Goal: Task Accomplishment & Management: Use online tool/utility

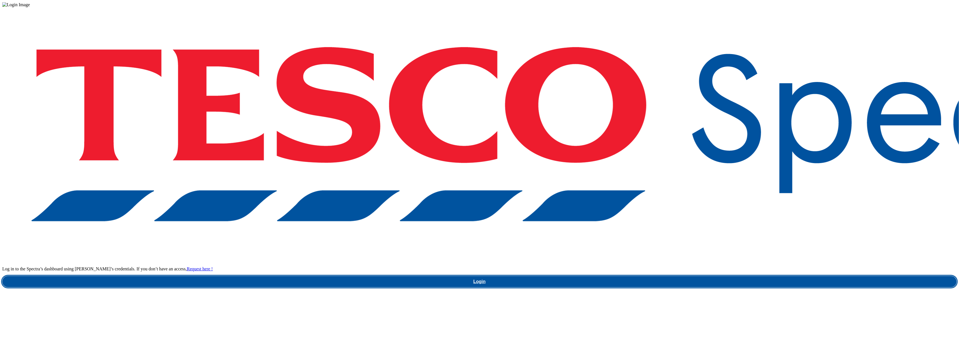
click at [733, 276] on link "Login" at bounding box center [479, 281] width 955 height 11
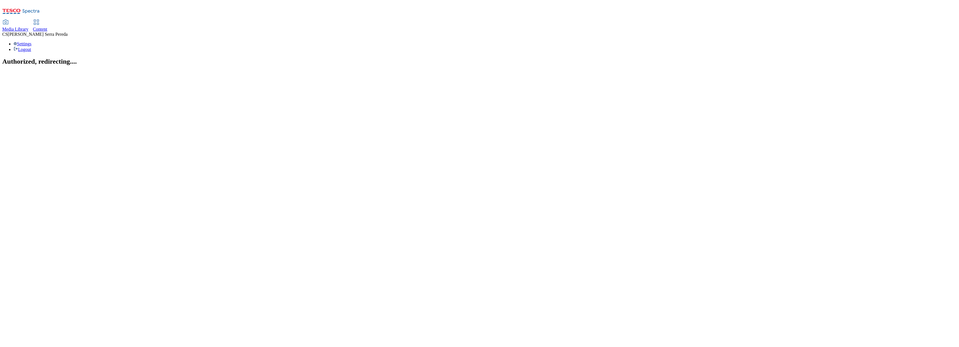
click at [47, 20] on link "Content" at bounding box center [40, 26] width 14 height 12
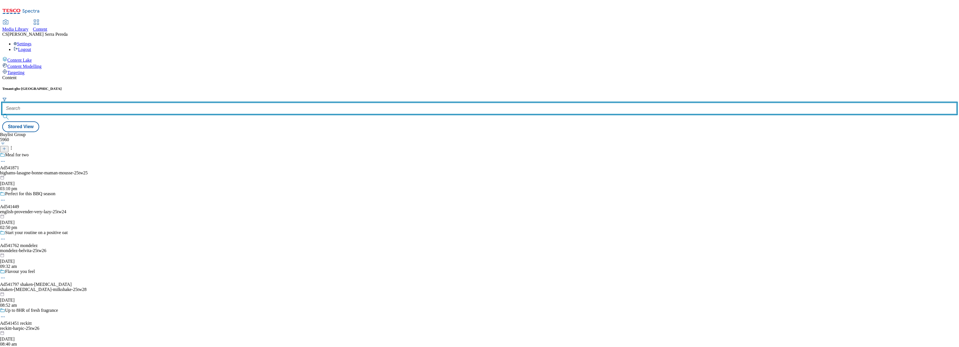
click at [135, 103] on input "text" at bounding box center [479, 108] width 955 height 11
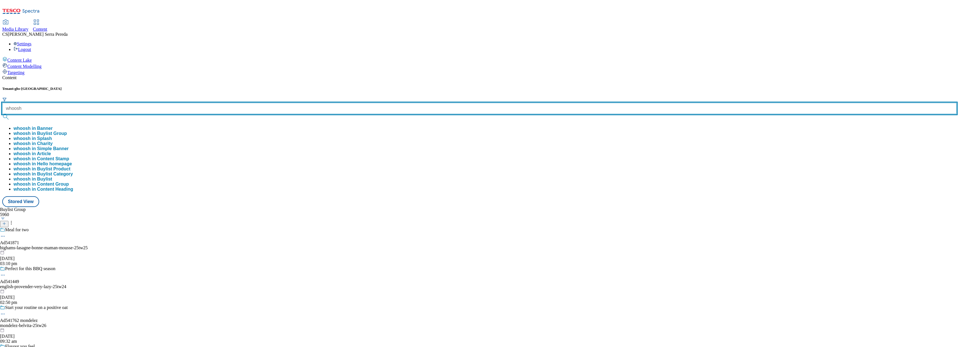
type input "whoosh"
click at [2, 114] on button "submit" at bounding box center [6, 117] width 8 height 6
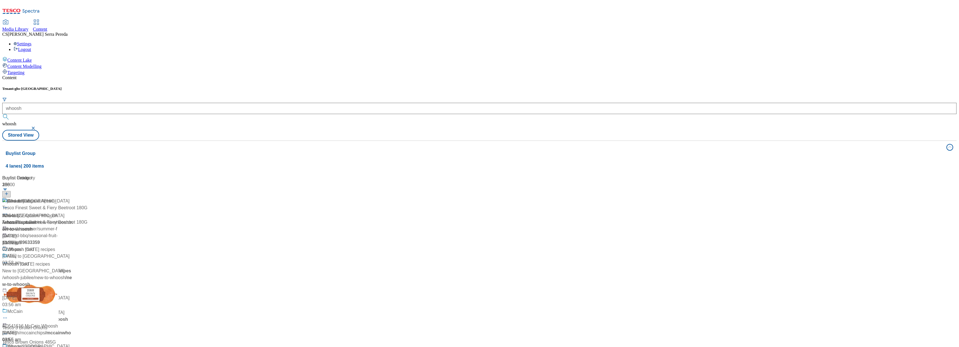
click at [143, 75] on div "Content" at bounding box center [479, 77] width 955 height 5
click at [19, 213] on div "Whoosh" at bounding box center [10, 216] width 17 height 7
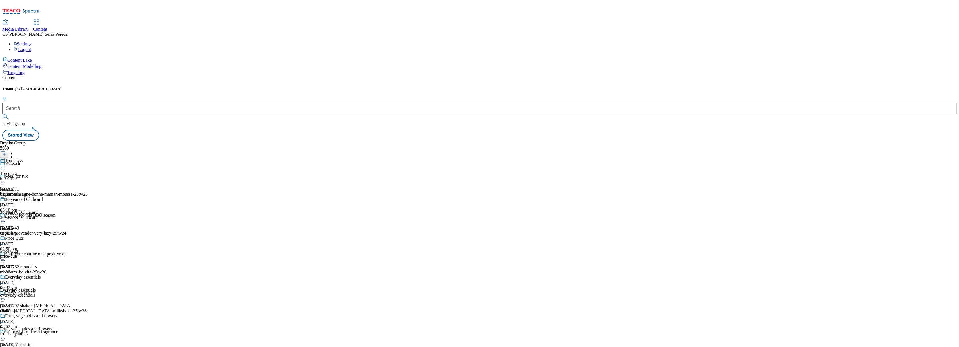
scroll to position [363, 0]
click at [56, 176] on div "all-products" at bounding box center [28, 178] width 56 height 5
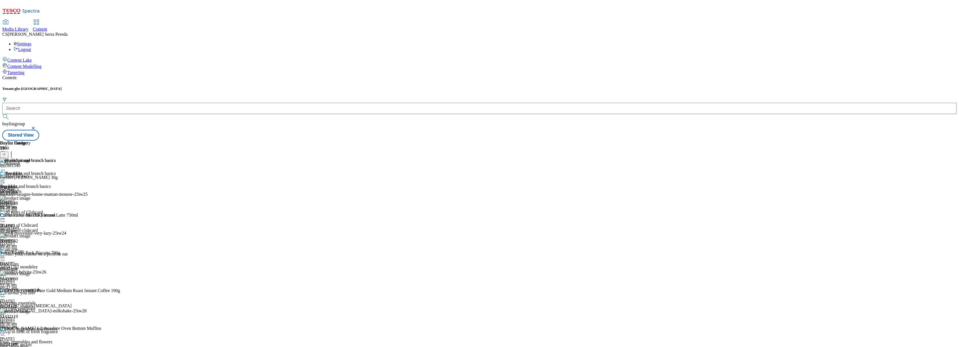
click at [6, 153] on icon at bounding box center [4, 155] width 4 height 4
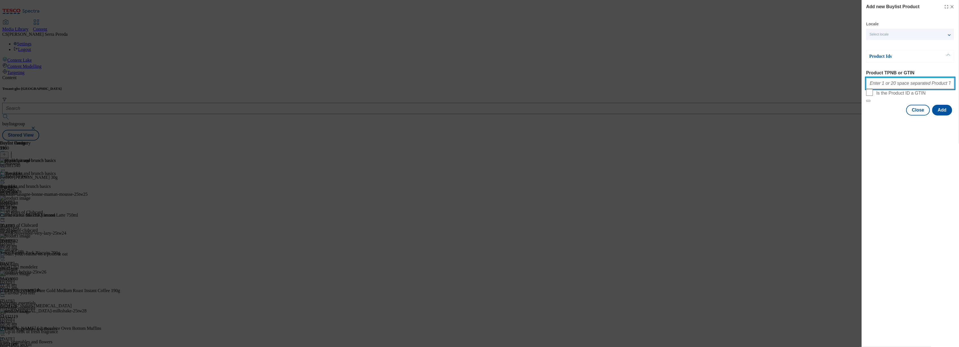
click at [909, 86] on input "Product TPNB or GTIN" at bounding box center [911, 83] width 88 height 11
paste input "52271751 MCVITIES TOASTING WAFFLES8 PK 92601140 TESCO 6 CHOCOLATE FILLEDCREPES …"
type input "52271751 MCVITIES TOASTING WAFFLES8 PK 92601140 TESCO 6 CHOCOLATE FILLEDCREPES …"
click at [948, 116] on button "Add" at bounding box center [943, 110] width 20 height 11
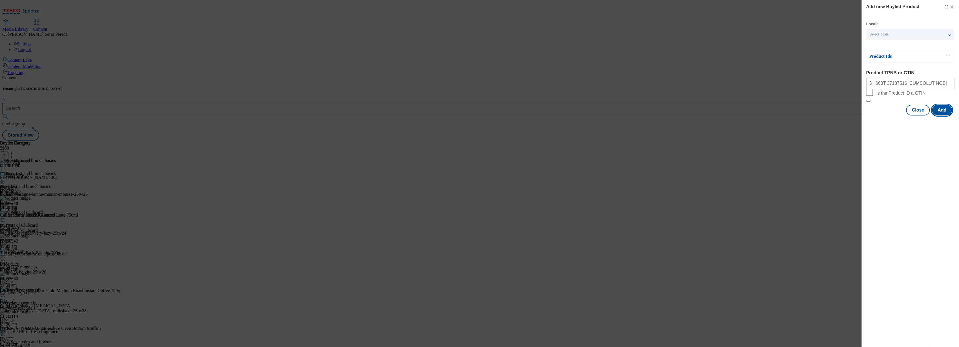
scroll to position [0, 0]
click at [922, 143] on button "Close" at bounding box center [919, 138] width 24 height 11
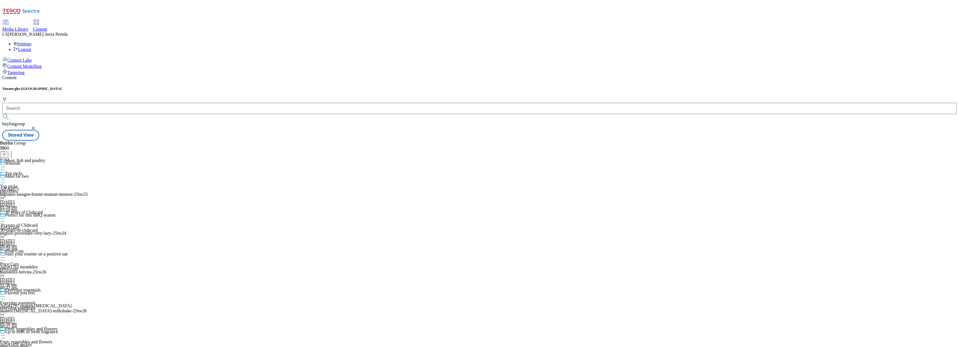
click at [51, 171] on div "Breakfast and brunch basics" at bounding box center [25, 173] width 51 height 5
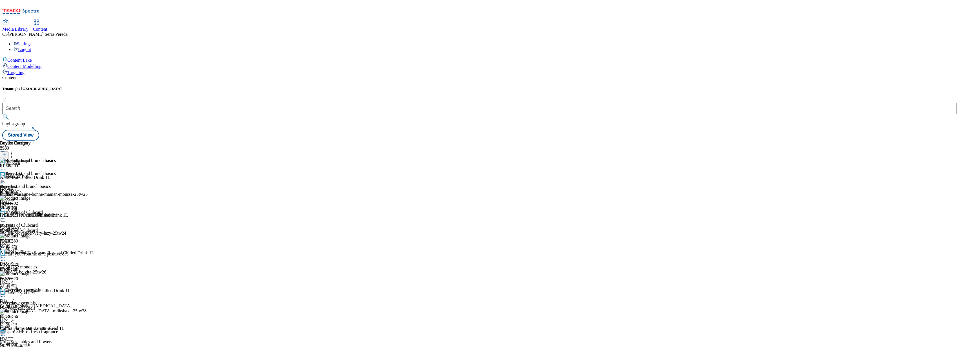
click at [14, 151] on icon at bounding box center [11, 154] width 6 height 6
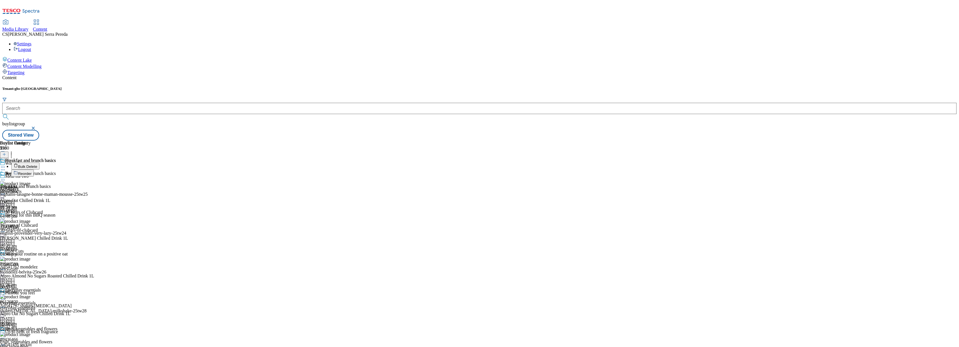
click at [34, 170] on button "Reorder" at bounding box center [22, 173] width 23 height 7
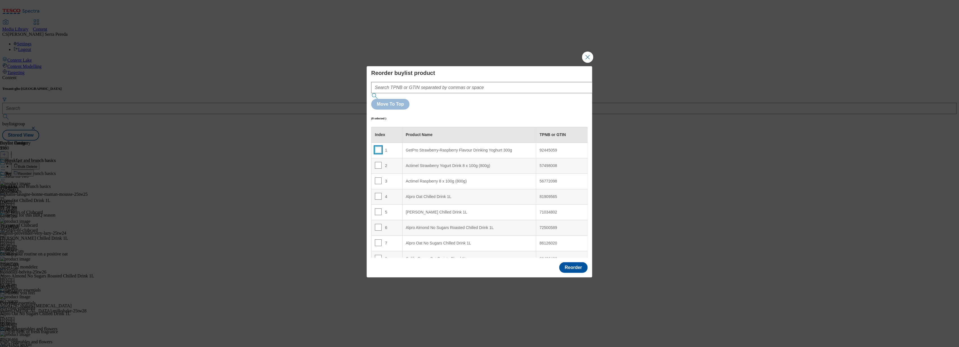
click at [378, 147] on input "Modal" at bounding box center [378, 150] width 7 height 7
checkbox input "true"
click at [378, 162] on input "Modal" at bounding box center [378, 165] width 7 height 7
checkbox input "true"
click at [378, 174] on td "3" at bounding box center [387, 182] width 31 height 16
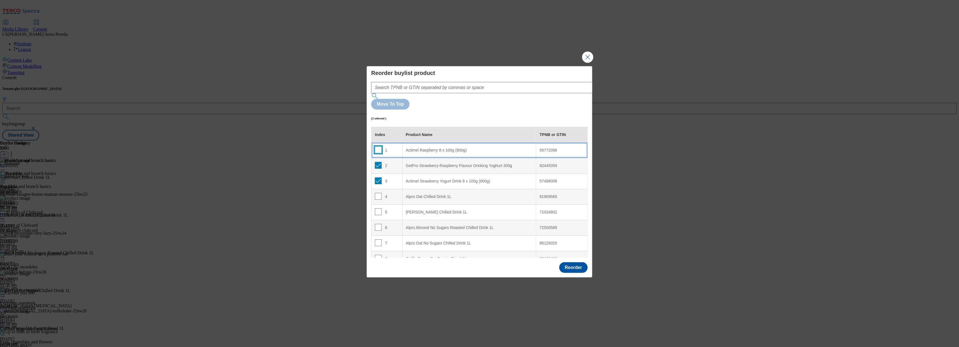
click at [378, 147] on input "Modal" at bounding box center [378, 150] width 7 height 7
checkbox input "true"
click at [379, 193] on input "Modal" at bounding box center [378, 196] width 7 height 7
checkbox input "true"
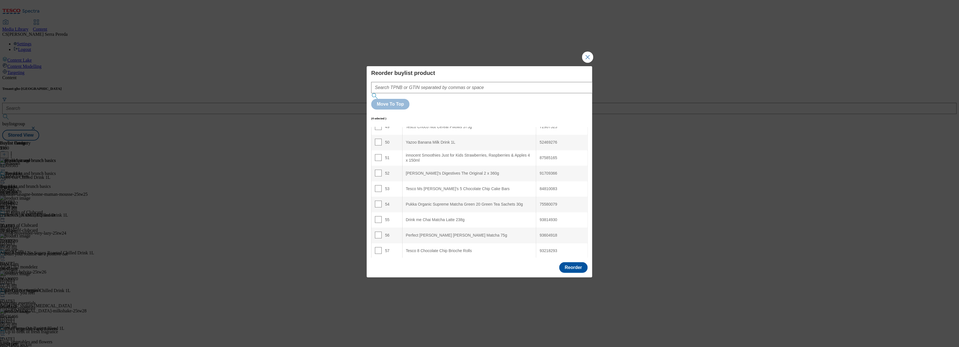
scroll to position [768, 0]
click at [378, 216] on input "Modal" at bounding box center [378, 219] width 7 height 7
checkbox input "true"
click at [378, 201] on input "Modal" at bounding box center [378, 204] width 7 height 7
checkbox input "true"
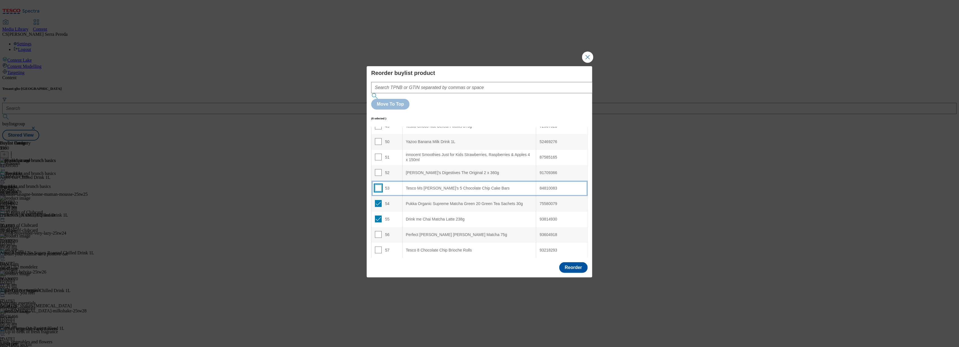
click at [378, 185] on input "Modal" at bounding box center [378, 188] width 7 height 7
checkbox input "true"
click at [377, 169] on input "Modal" at bounding box center [378, 172] width 7 height 7
checkbox input "true"
click at [377, 150] on td "51" at bounding box center [387, 158] width 31 height 16
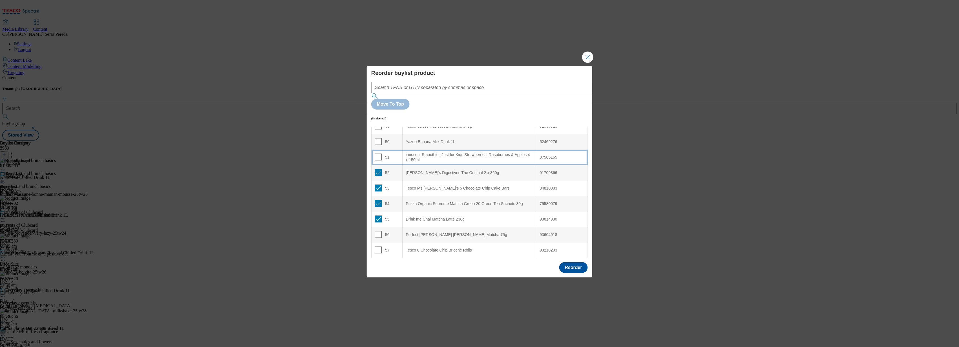
scroll to position [706, 0]
click at [377, 154] on input "Modal" at bounding box center [378, 157] width 7 height 7
checkbox input "true"
click at [380, 187] on input "Modal" at bounding box center [378, 190] width 7 height 7
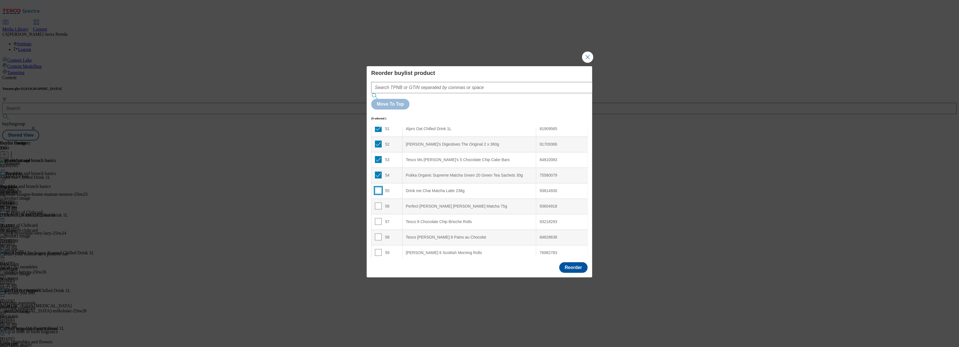
checkbox input "false"
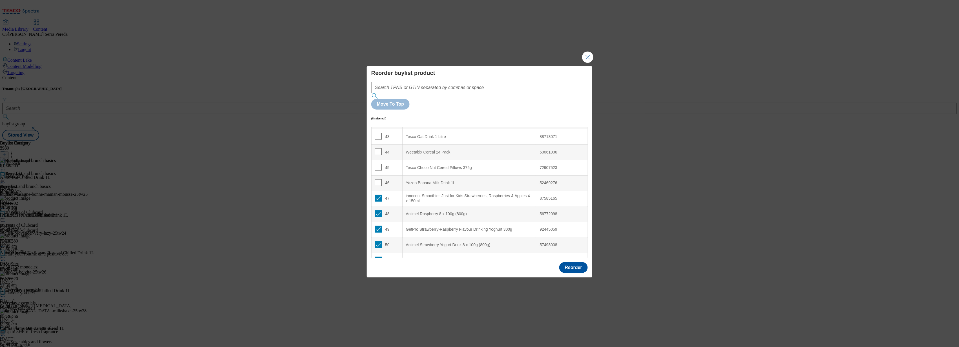
scroll to position [665, 0]
click at [379, 180] on input "Modal" at bounding box center [378, 183] width 7 height 7
checkbox input "true"
click at [379, 164] on input "Modal" at bounding box center [378, 167] width 7 height 7
checkbox input "true"
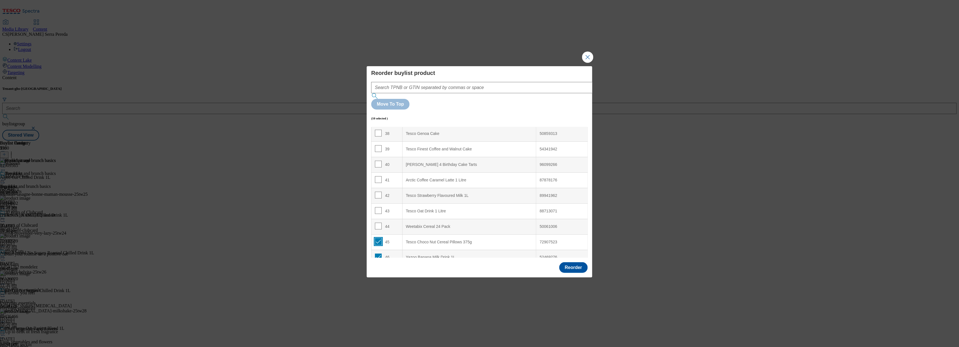
scroll to position [590, 0]
click at [377, 208] on input "Modal" at bounding box center [378, 211] width 7 height 7
checkbox input "true"
click at [377, 223] on input "Modal" at bounding box center [378, 226] width 7 height 7
checkbox input "true"
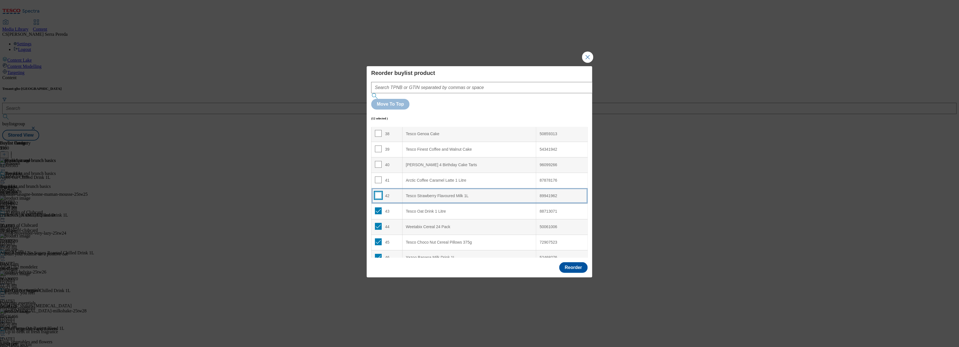
click at [379, 192] on input "Modal" at bounding box center [378, 195] width 7 height 7
checkbox input "true"
click at [379, 177] on input "Modal" at bounding box center [378, 180] width 7 height 7
checkbox input "true"
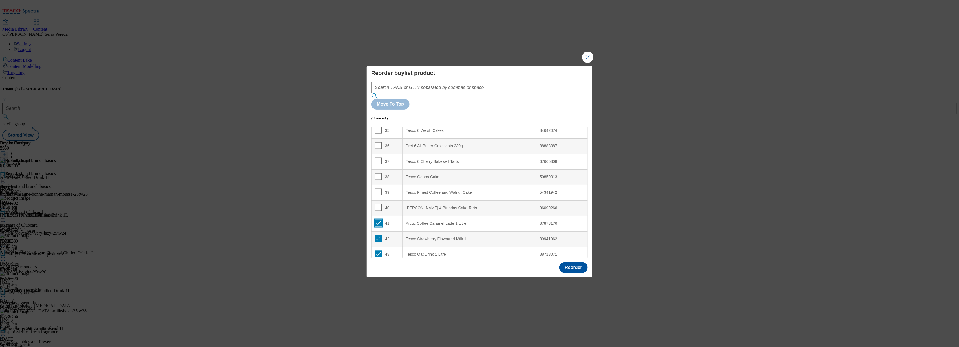
scroll to position [546, 0]
click at [378, 205] on input "Modal" at bounding box center [378, 208] width 7 height 7
checkbox input "true"
click at [378, 190] on input "Modal" at bounding box center [378, 193] width 7 height 7
checkbox input "true"
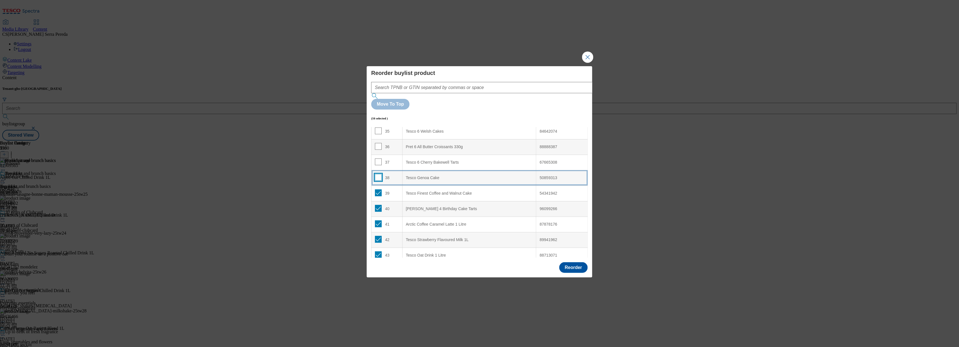
click at [378, 174] on input "Modal" at bounding box center [378, 177] width 7 height 7
checkbox input "true"
click at [376, 215] on input "Modal" at bounding box center [378, 218] width 7 height 7
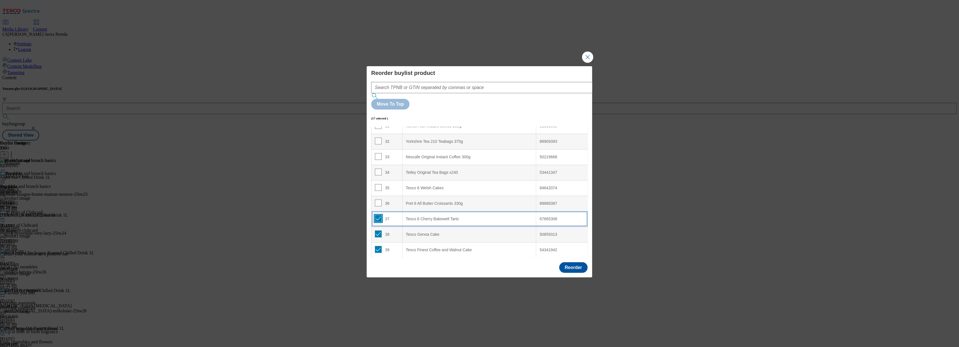
checkbox input "true"
click at [377, 200] on input "Modal" at bounding box center [378, 203] width 7 height 7
checkbox input "true"
click at [379, 169] on input "Modal" at bounding box center [378, 172] width 7 height 7
checkbox input "true"
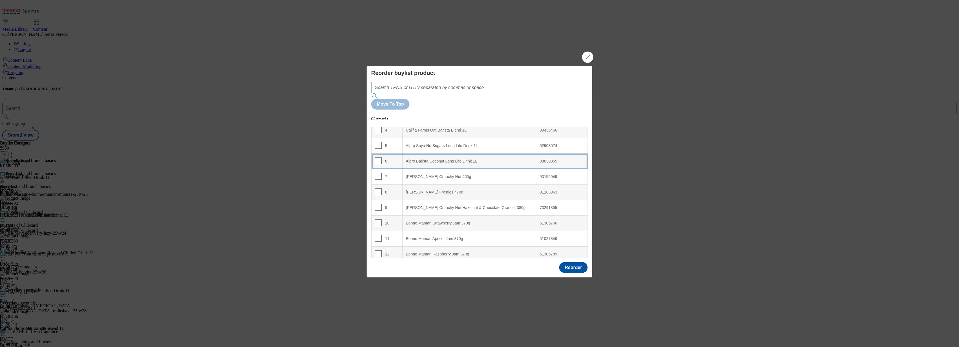
scroll to position [0, 0]
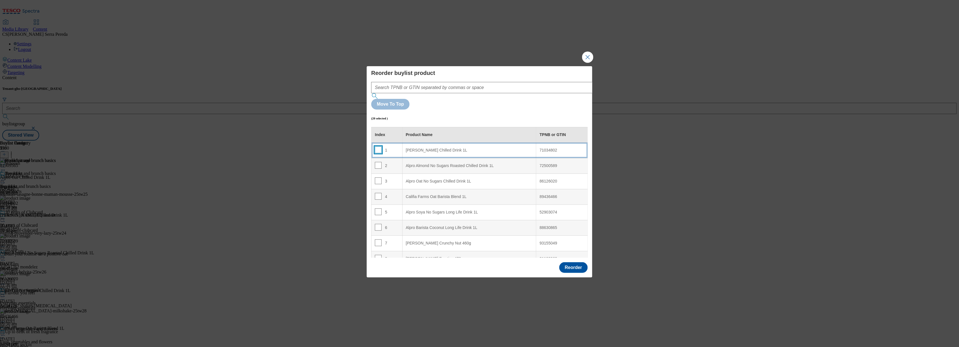
click at [377, 147] on input "Modal" at bounding box center [378, 150] width 7 height 7
checkbox input "true"
click at [377, 162] on input "Modal" at bounding box center [378, 165] width 7 height 7
checkbox input "true"
click at [377, 178] on input "Modal" at bounding box center [378, 181] width 7 height 7
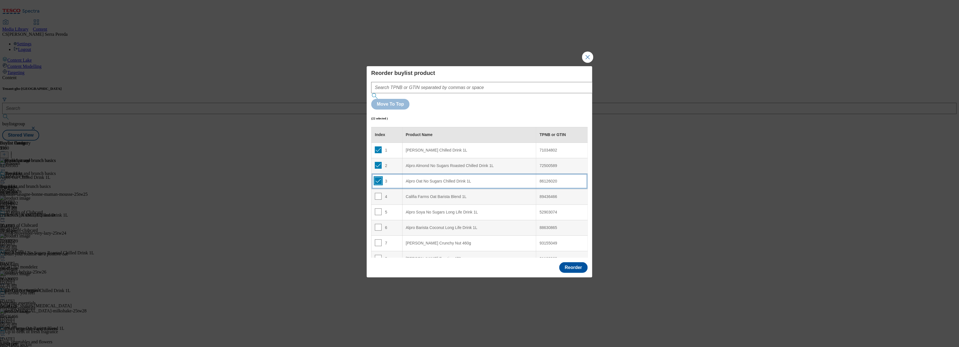
checkbox input "true"
click at [378, 193] on input "Modal" at bounding box center [378, 196] width 7 height 7
checkbox input "true"
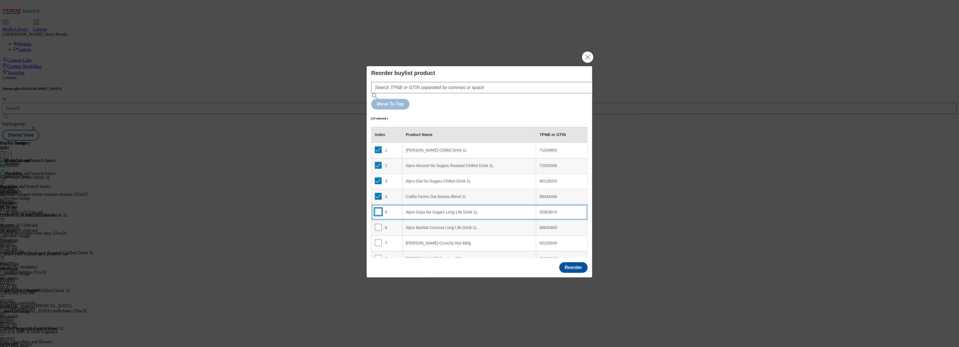
click at [378, 209] on input "Modal" at bounding box center [378, 212] width 7 height 7
checkbox input "true"
click at [378, 224] on input "Modal" at bounding box center [378, 227] width 7 height 7
checkbox input "true"
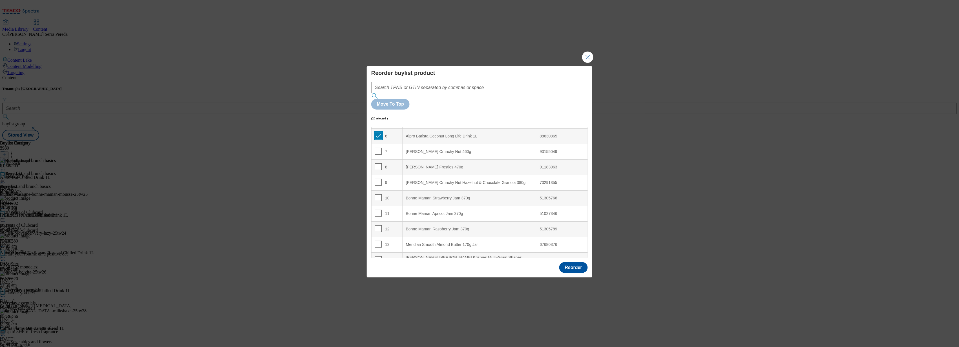
scroll to position [95, 0]
click at [378, 145] on input "Modal" at bounding box center [378, 148] width 7 height 7
checkbox input "true"
click at [378, 160] on input "Modal" at bounding box center [378, 163] width 7 height 7
checkbox input "true"
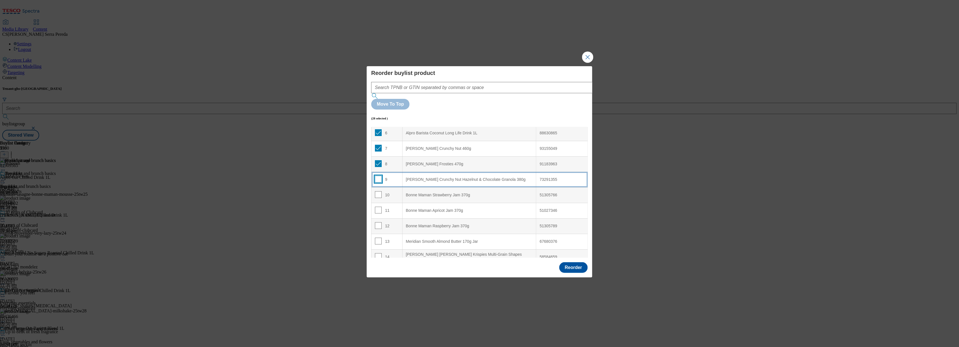
click at [377, 176] on input "Modal" at bounding box center [378, 179] width 7 height 7
checkbox input "true"
click at [377, 191] on input "Modal" at bounding box center [378, 194] width 7 height 7
checkbox input "true"
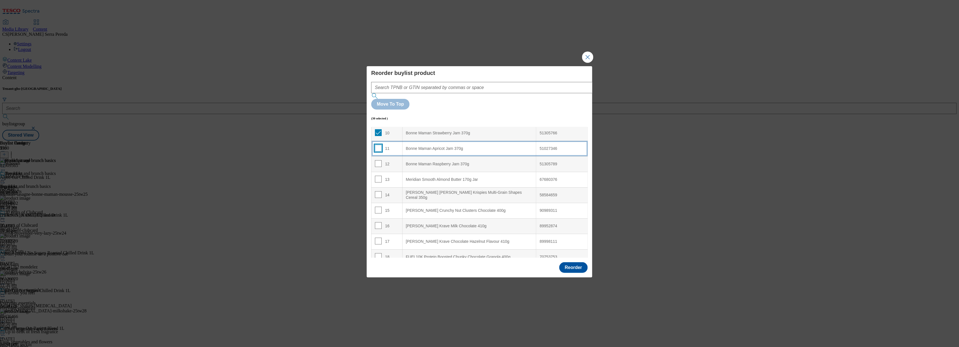
click at [377, 145] on input "Modal" at bounding box center [378, 148] width 7 height 7
checkbox input "true"
click at [377, 160] on input "Modal" at bounding box center [378, 163] width 7 height 7
checkbox input "true"
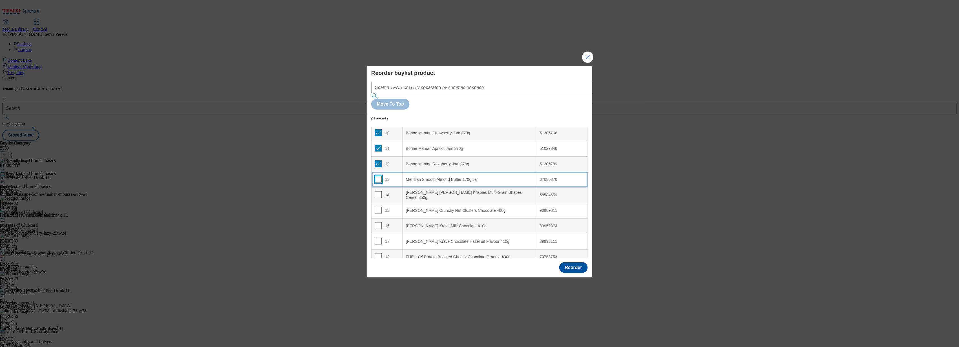
click at [378, 176] on input "Modal" at bounding box center [378, 179] width 7 height 7
checkbox input "true"
click at [378, 191] on input "Modal" at bounding box center [378, 194] width 7 height 7
checkbox input "true"
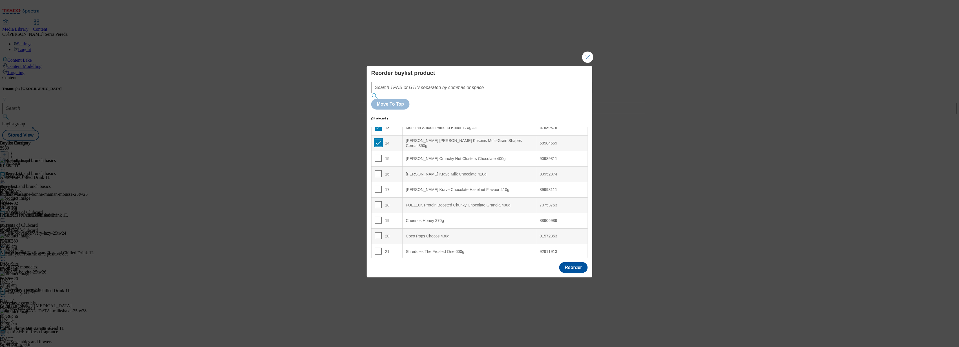
scroll to position [209, 0]
click at [377, 155] on input "Modal" at bounding box center [378, 158] width 7 height 7
checkbox input "true"
click at [378, 170] on input "Modal" at bounding box center [378, 173] width 7 height 7
checkbox input "true"
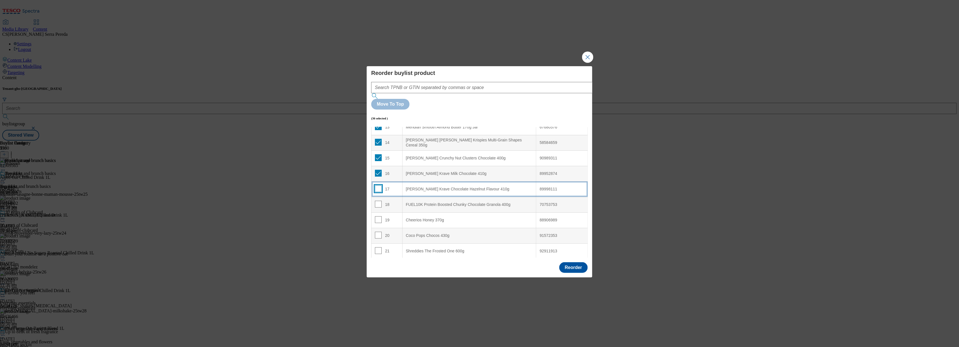
click at [379, 186] on input "Modal" at bounding box center [378, 189] width 7 height 7
checkbox input "true"
click at [379, 201] on input "Modal" at bounding box center [378, 204] width 7 height 7
checkbox input "true"
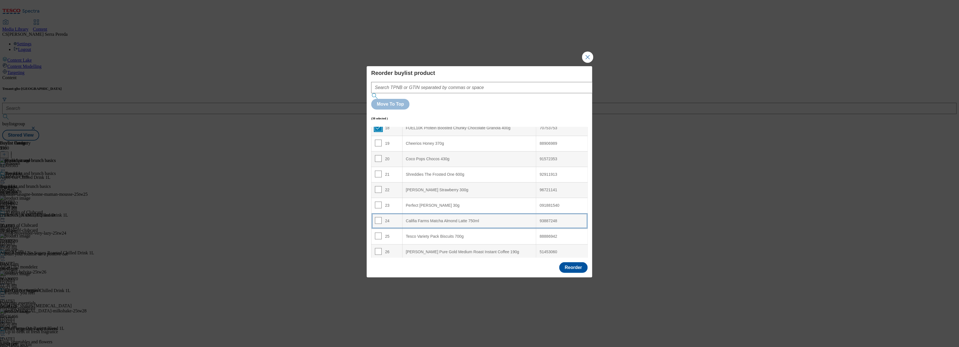
scroll to position [286, 0]
click at [380, 140] on input "Modal" at bounding box center [378, 143] width 7 height 7
checkbox input "true"
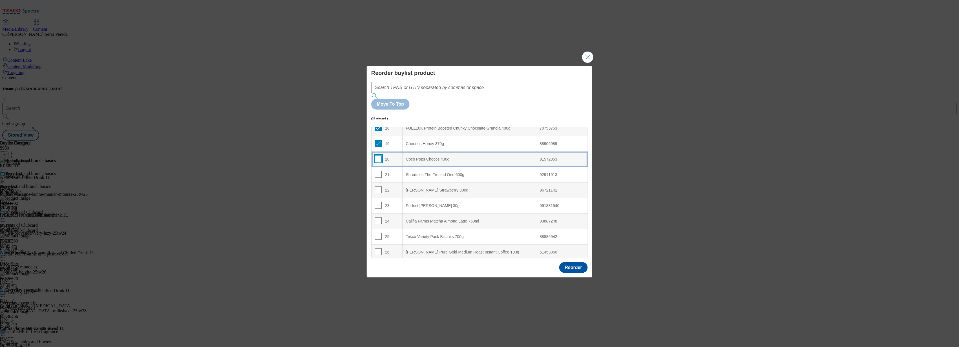
click at [379, 156] on input "Modal" at bounding box center [378, 159] width 7 height 7
checkbox input "true"
click at [379, 171] on input "Modal" at bounding box center [378, 174] width 7 height 7
checkbox input "true"
click at [379, 187] on input "Modal" at bounding box center [378, 190] width 7 height 7
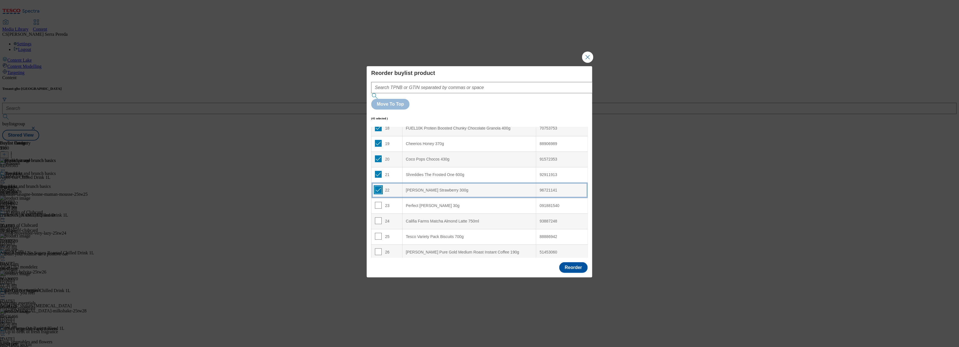
checkbox input "true"
click at [379, 202] on input "Modal" at bounding box center [378, 205] width 7 height 7
click at [375, 202] on input "Modal" at bounding box center [378, 205] width 7 height 7
checkbox input "false"
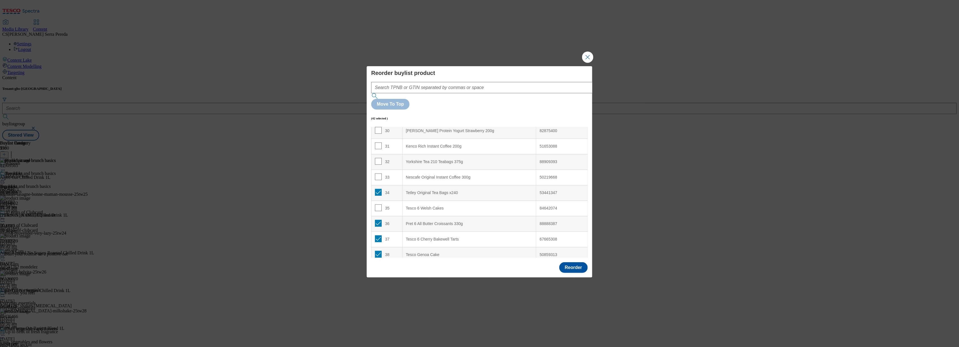
scroll to position [469, 0]
click at [376, 190] on input "Modal" at bounding box center [378, 193] width 7 height 7
checkbox input "false"
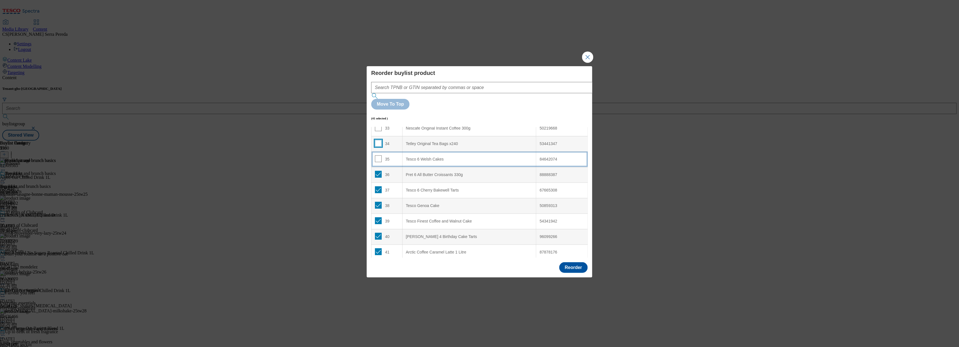
scroll to position [519, 0]
click at [379, 171] on input "Modal" at bounding box center [378, 174] width 7 height 7
checkbox input "false"
click at [379, 186] on input "Modal" at bounding box center [378, 189] width 7 height 7
checkbox input "false"
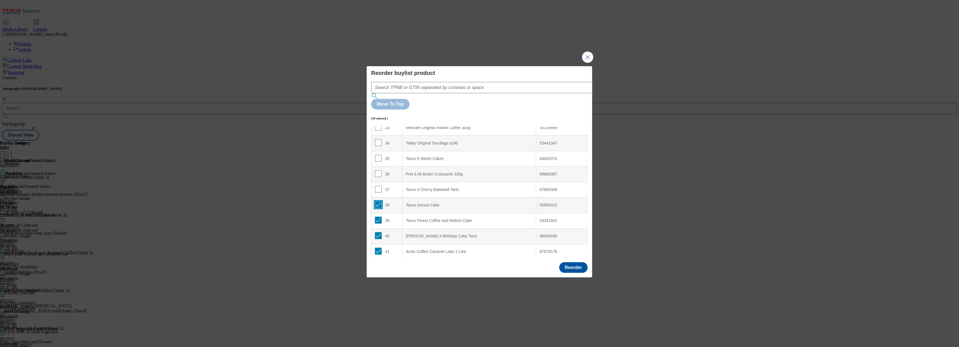
click at [377, 202] on input "Modal" at bounding box center [378, 205] width 7 height 7
checkbox input "false"
click at [375, 140] on input "Modal" at bounding box center [378, 143] width 7 height 7
checkbox input "false"
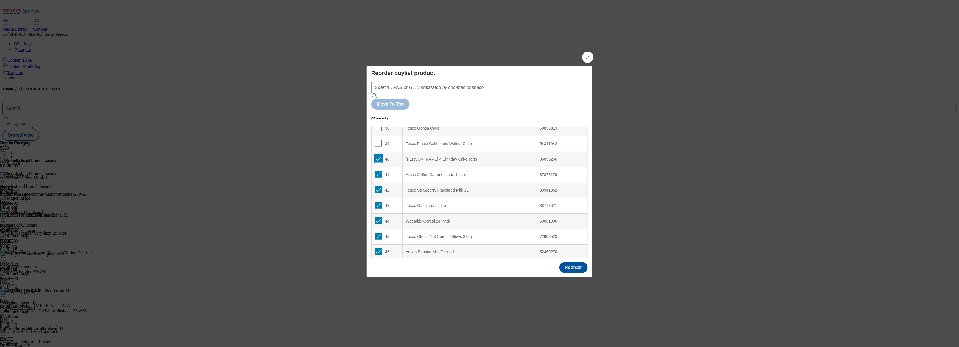
click at [377, 156] on input "Modal" at bounding box center [378, 159] width 7 height 7
checkbox input "false"
click at [377, 171] on input "Modal" at bounding box center [378, 174] width 7 height 7
checkbox input "false"
click at [378, 187] on input "Modal" at bounding box center [378, 190] width 7 height 7
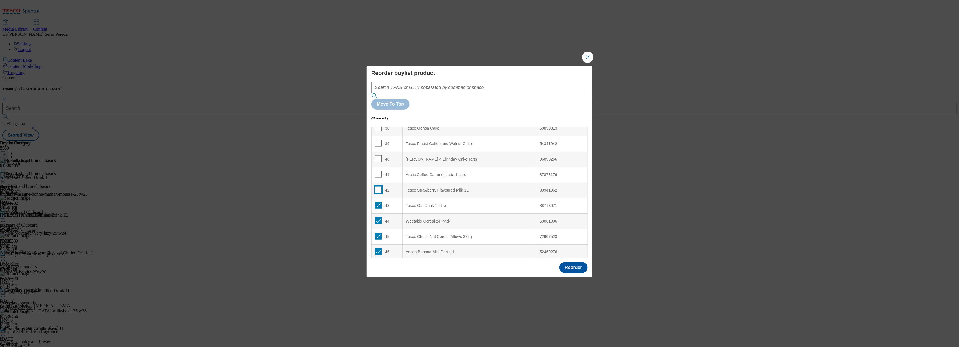
checkbox input "false"
click at [377, 149] on input "Modal" at bounding box center [378, 152] width 7 height 7
checkbox input "false"
click at [377, 164] on input "Modal" at bounding box center [378, 167] width 7 height 7
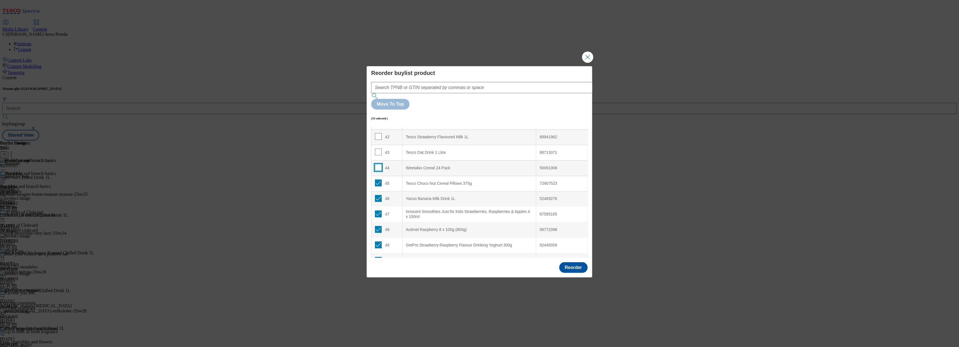
checkbox input "false"
click at [377, 180] on input "Modal" at bounding box center [378, 183] width 7 height 7
checkbox input "false"
click at [378, 195] on input "Modal" at bounding box center [378, 198] width 7 height 7
checkbox input "false"
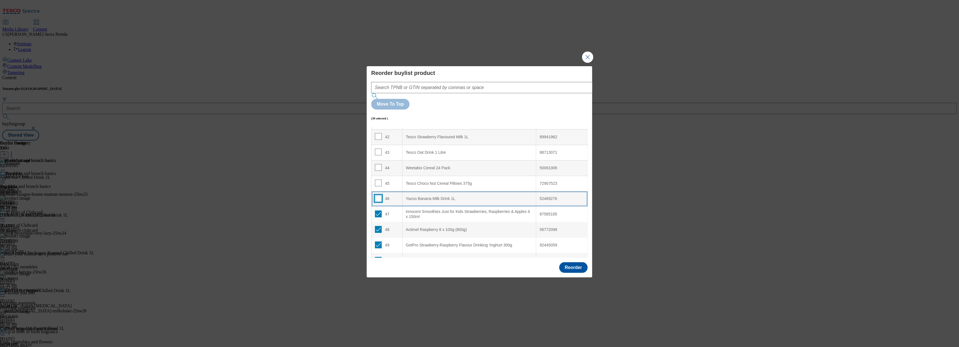
scroll to position [715, 0]
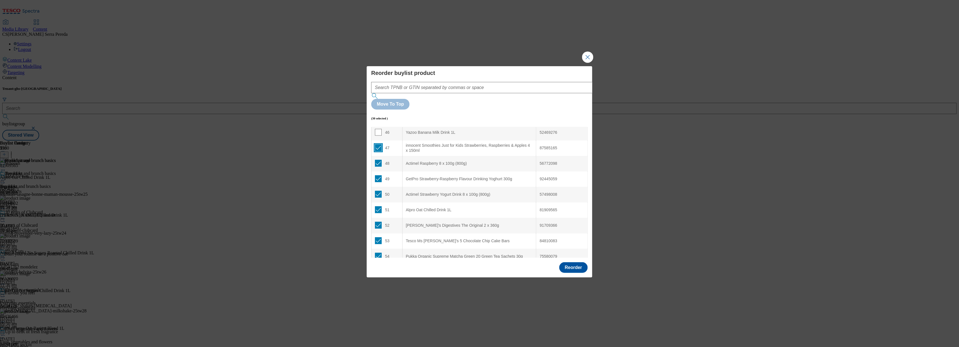
click at [376, 145] on input "Modal" at bounding box center [378, 148] width 7 height 7
checkbox input "false"
click at [378, 160] on input "Modal" at bounding box center [378, 163] width 7 height 7
checkbox input "false"
click at [378, 176] on input "Modal" at bounding box center [378, 179] width 7 height 7
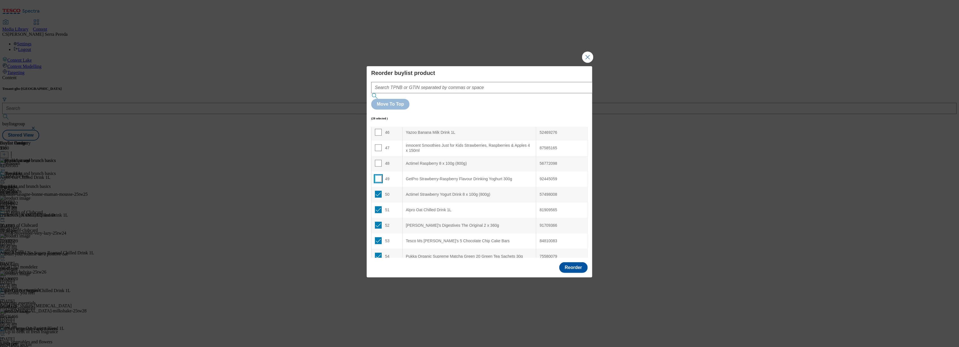
checkbox input "false"
click at [378, 191] on input "Modal" at bounding box center [378, 194] width 7 height 7
checkbox input "false"
click at [376, 132] on input "Modal" at bounding box center [378, 135] width 7 height 7
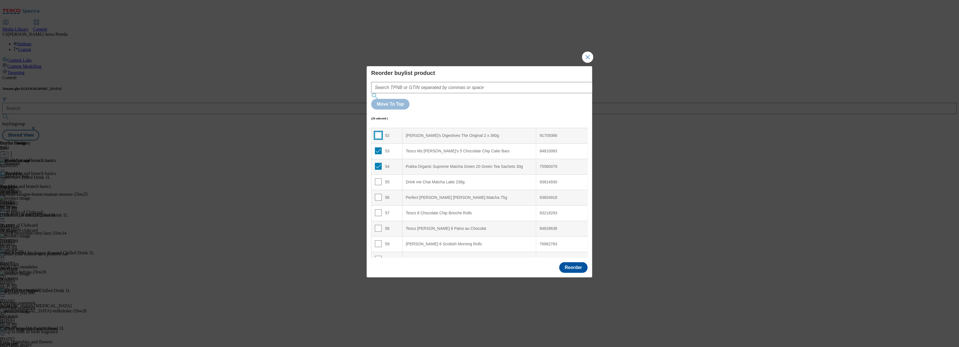
checkbox input "false"
click at [377, 147] on input "Modal" at bounding box center [378, 150] width 7 height 7
checkbox input "false"
click at [378, 163] on input "Modal" at bounding box center [378, 166] width 7 height 7
checkbox input "false"
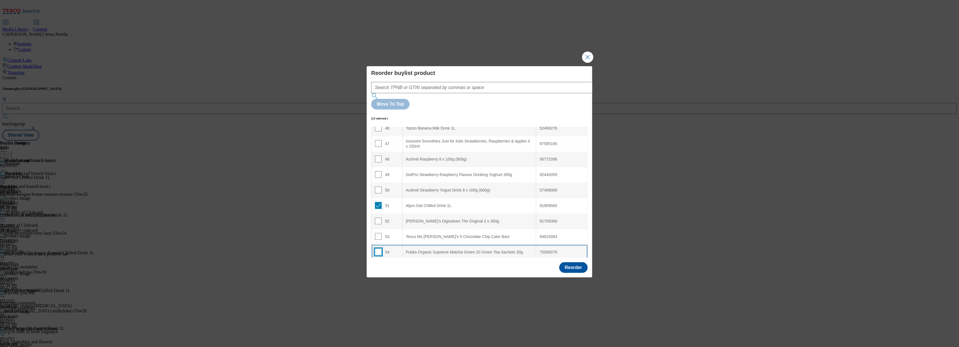
scroll to position [720, 0]
click at [377, 202] on input "Modal" at bounding box center [378, 205] width 7 height 7
checkbox input "false"
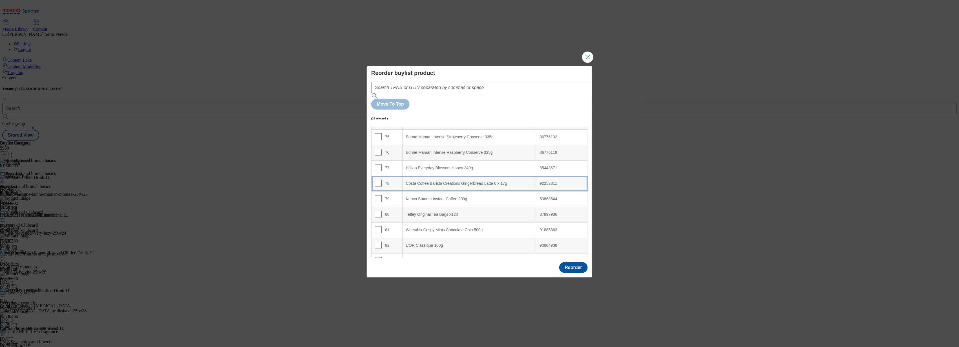
click at [436, 181] on div "Costa Coffee Barista Creations Gingerbread Latte 6 x 17g" at bounding box center [469, 183] width 127 height 5
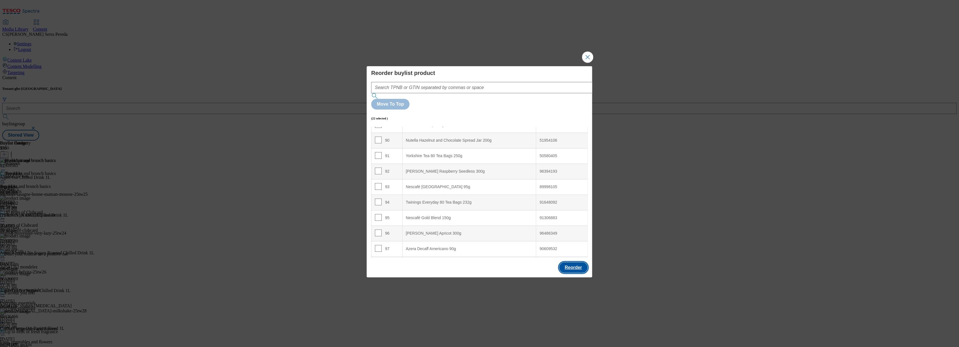
click at [569, 263] on button "Reorder" at bounding box center [573, 268] width 28 height 11
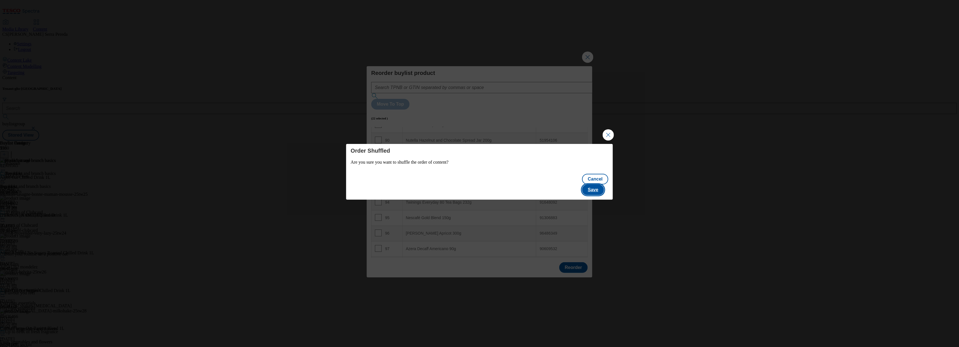
click at [603, 187] on button "Save" at bounding box center [593, 190] width 22 height 11
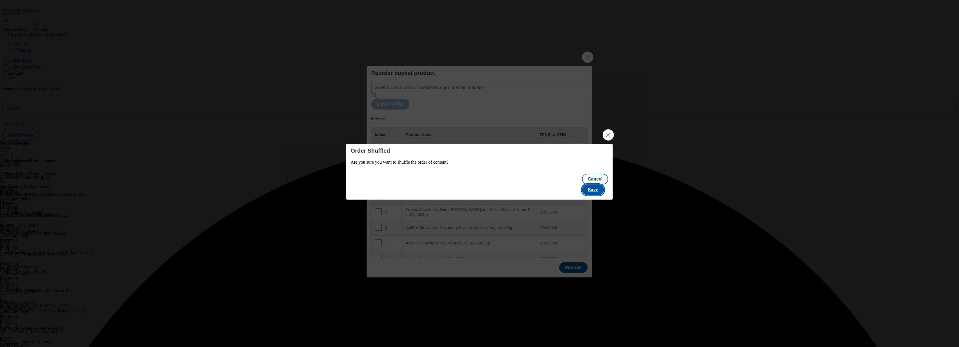
click at [600, 185] on button "Save" at bounding box center [593, 190] width 22 height 11
click at [608, 138] on button "Close Modal" at bounding box center [608, 134] width 11 height 11
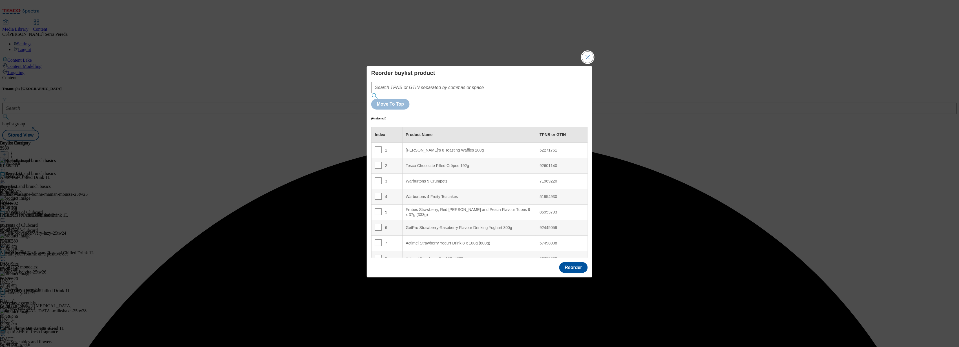
click at [583, 63] on button "Close Modal" at bounding box center [587, 57] width 11 height 11
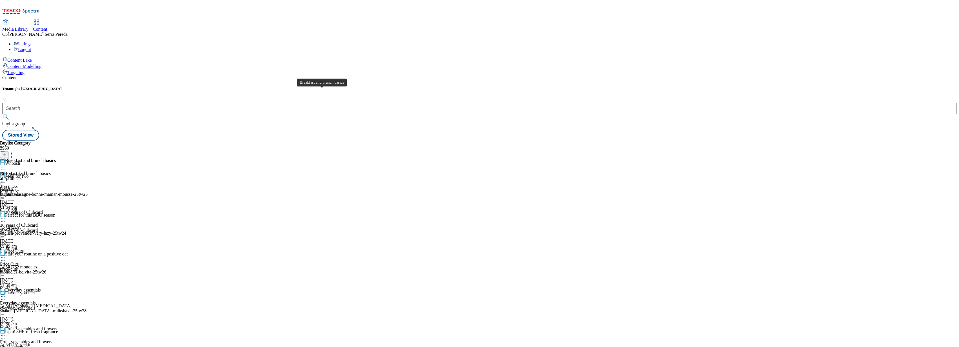
click at [56, 158] on span "Breakfast and brunch basics" at bounding box center [30, 161] width 51 height 6
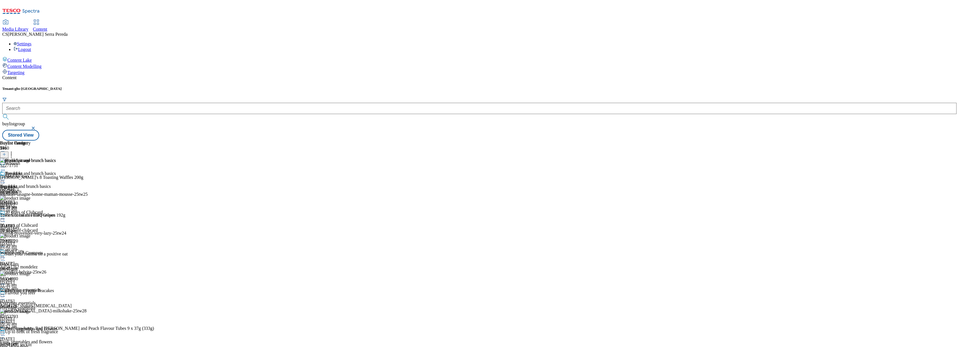
click at [14, 151] on icon at bounding box center [11, 154] width 6 height 6
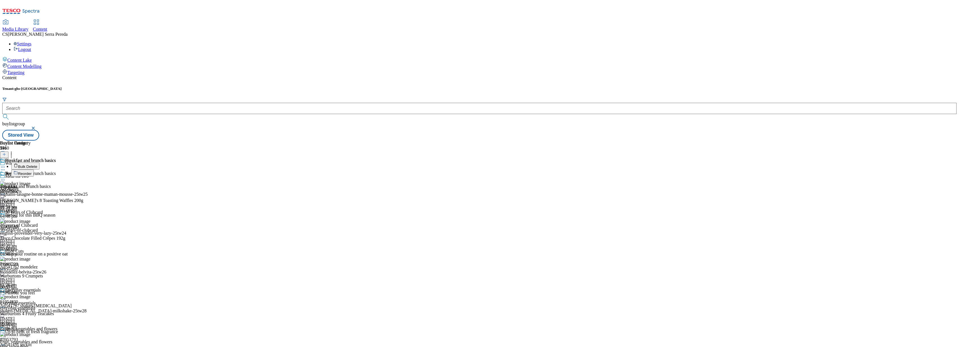
click at [32, 172] on span "Reorder" at bounding box center [25, 174] width 14 height 4
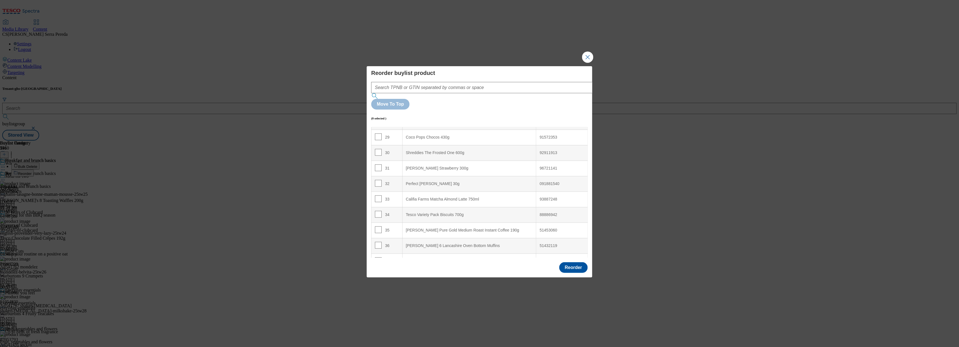
scroll to position [448, 0]
click at [377, 164] on input "Modal" at bounding box center [378, 167] width 7 height 7
checkbox input "true"
click at [376, 148] on input "Modal" at bounding box center [378, 151] width 7 height 7
checkbox input "true"
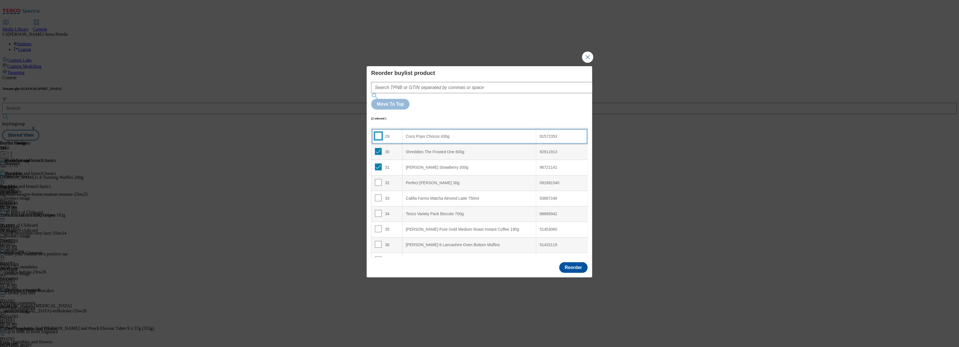
click at [380, 133] on input "Modal" at bounding box center [378, 136] width 7 height 7
checkbox input "true"
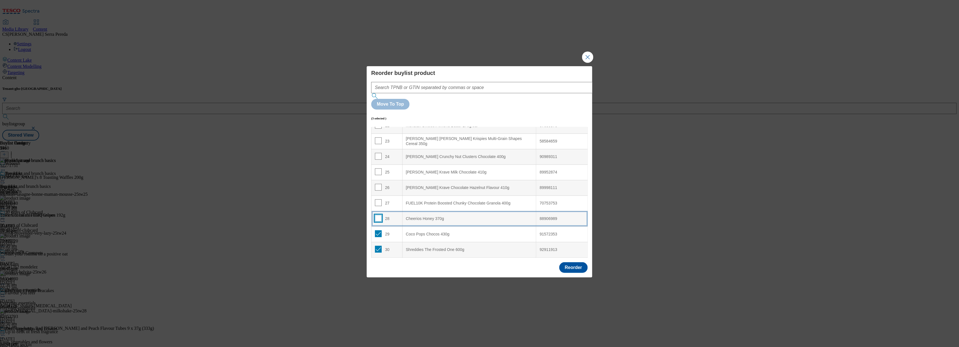
click at [378, 215] on input "Modal" at bounding box center [378, 218] width 7 height 7
checkbox input "true"
click at [378, 200] on input "Modal" at bounding box center [378, 203] width 7 height 7
checkbox input "true"
click at [378, 184] on input "Modal" at bounding box center [378, 187] width 7 height 7
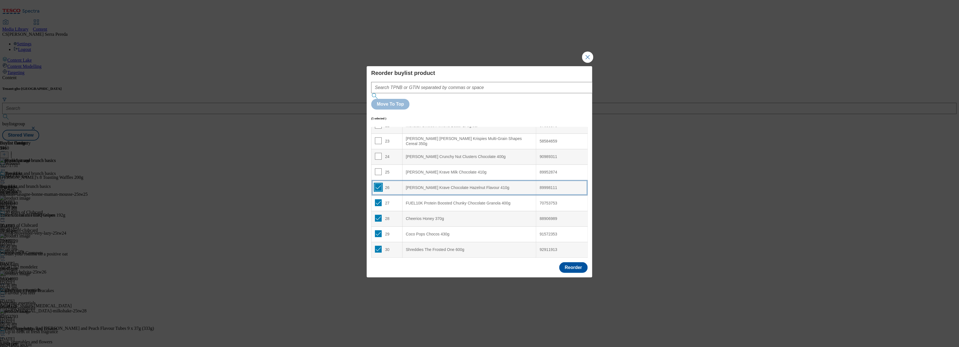
checkbox input "true"
click at [378, 169] on input "Modal" at bounding box center [378, 172] width 7 height 7
checkbox input "true"
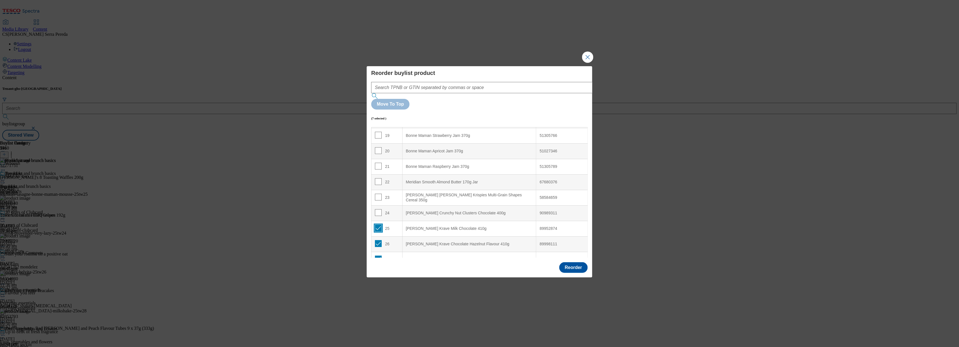
scroll to position [294, 0]
click at [379, 210] on span "Modal" at bounding box center [378, 213] width 7 height 7
click at [378, 210] on input "Modal" at bounding box center [378, 213] width 7 height 7
checkbox input "true"
click at [378, 194] on input "Modal" at bounding box center [378, 197] width 7 height 7
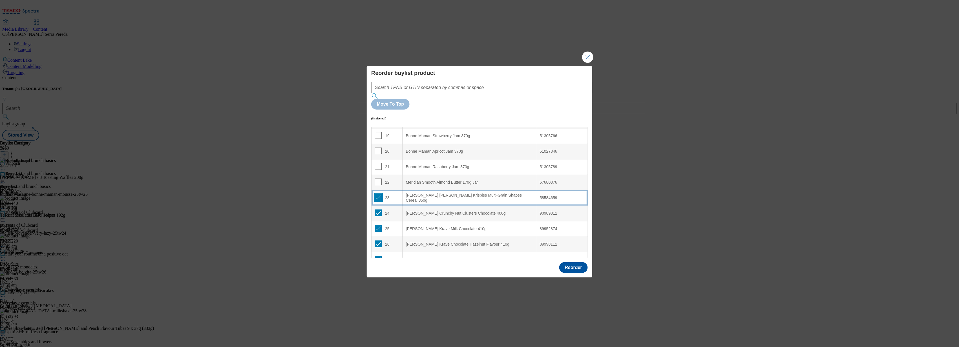
checkbox input "true"
click at [378, 179] on input "Modal" at bounding box center [378, 182] width 7 height 7
checkbox input "true"
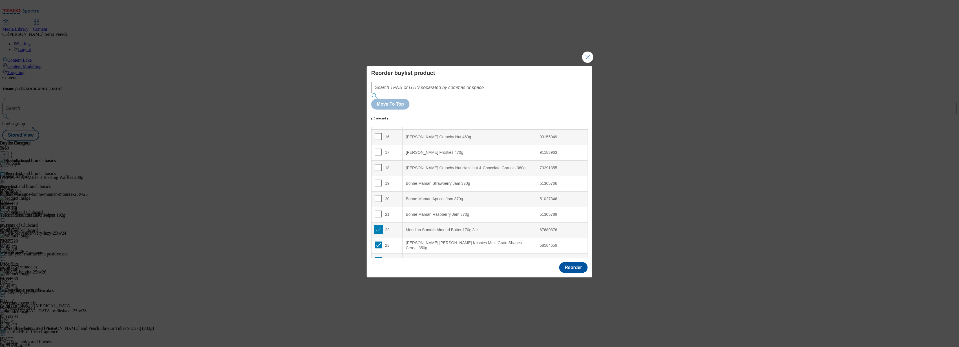
scroll to position [245, 0]
click at [379, 212] on input "Modal" at bounding box center [378, 215] width 7 height 7
checkbox input "true"
click at [379, 196] on input "Modal" at bounding box center [378, 199] width 7 height 7
checkbox input "true"
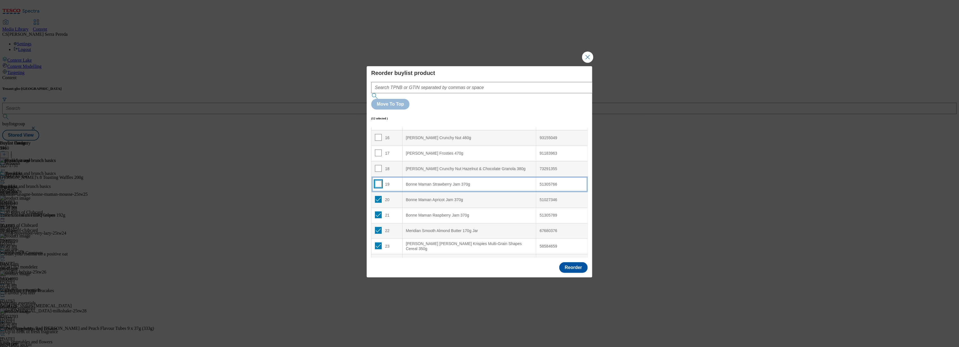
click at [378, 181] on input "Modal" at bounding box center [378, 184] width 7 height 7
checkbox input "true"
click at [378, 165] on input "Modal" at bounding box center [378, 168] width 7 height 7
checkbox input "true"
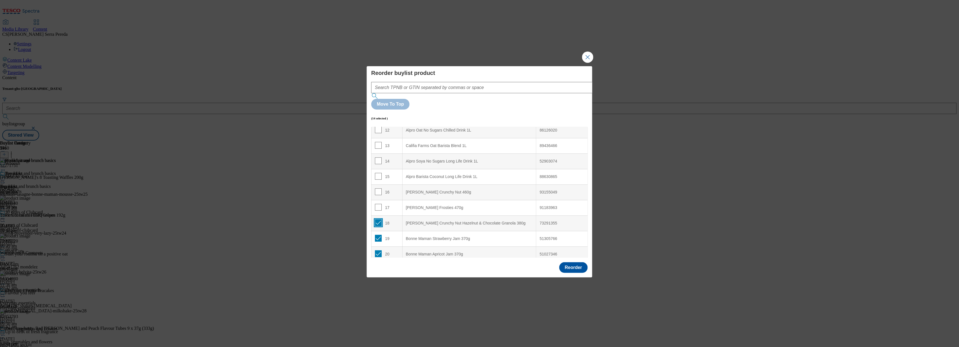
scroll to position [188, 0]
click at [378, 206] on input "Modal" at bounding box center [378, 209] width 7 height 7
checkbox input "true"
click at [378, 191] on input "Modal" at bounding box center [378, 194] width 7 height 7
checkbox input "true"
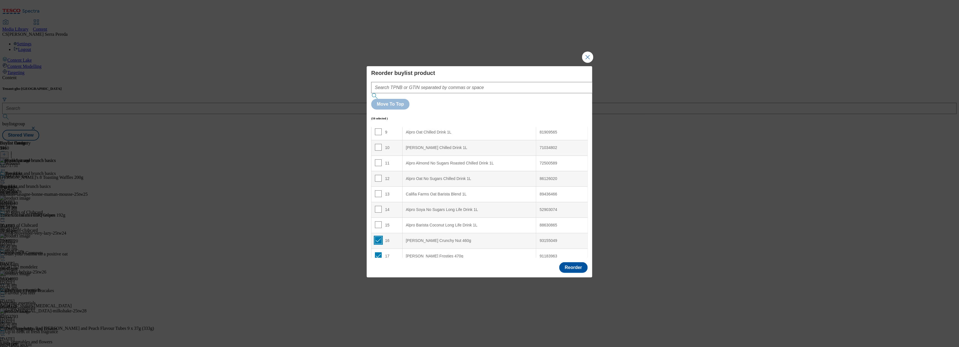
scroll to position [142, 0]
click at [376, 222] on input "Modal" at bounding box center [378, 225] width 7 height 7
checkbox input "true"
click at [378, 207] on input "Modal" at bounding box center [378, 210] width 7 height 7
checkbox input "true"
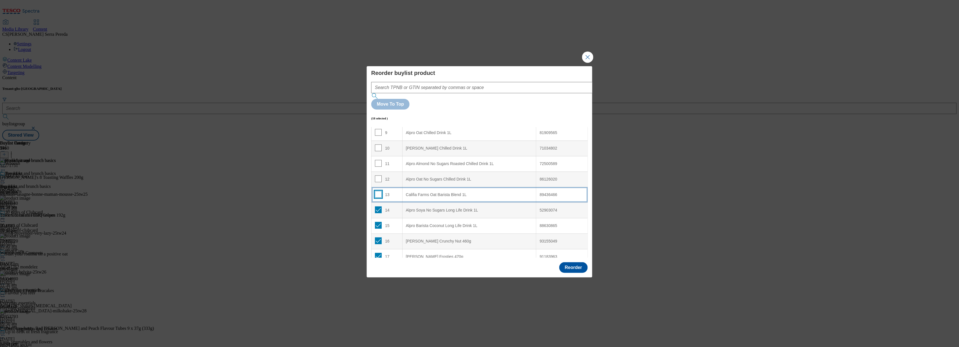
click at [378, 191] on input "Modal" at bounding box center [378, 194] width 7 height 7
checkbox input "true"
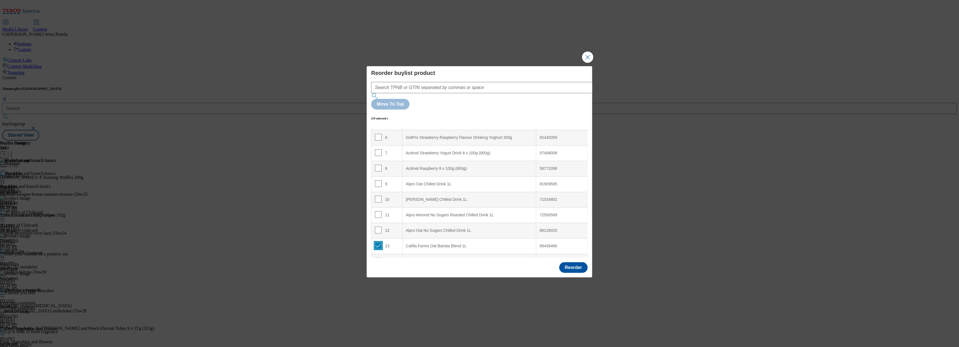
scroll to position [90, 0]
click at [379, 228] on input "Modal" at bounding box center [378, 231] width 7 height 7
checkbox input "true"
click at [377, 212] on input "Modal" at bounding box center [378, 215] width 7 height 7
checkbox input "true"
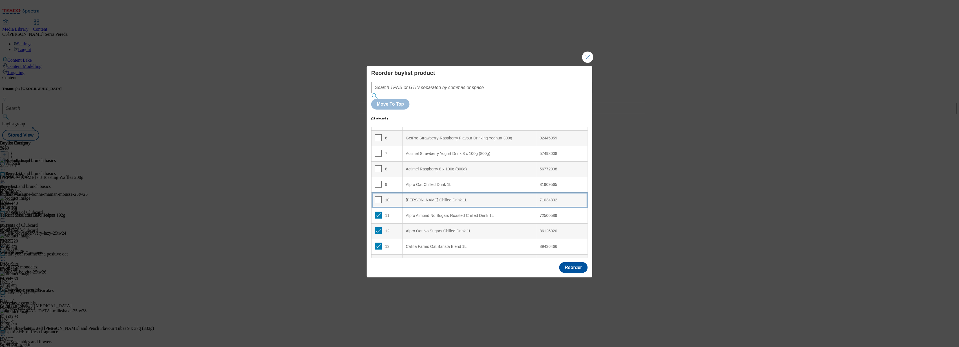
click at [377, 193] on td "10" at bounding box center [387, 201] width 31 height 16
click at [377, 181] on input "Modal" at bounding box center [378, 184] width 7 height 7
checkbox input "true"
click at [378, 166] on input "Modal" at bounding box center [378, 169] width 7 height 7
checkbox input "true"
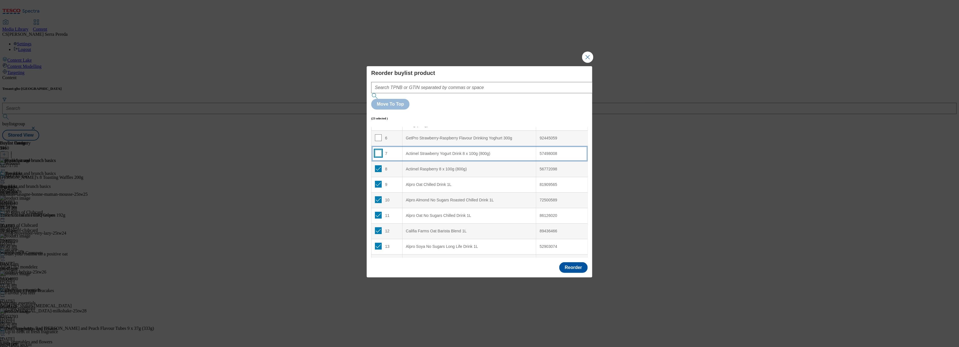
click at [378, 150] on input "Modal" at bounding box center [378, 153] width 7 height 7
checkbox input "true"
click at [378, 135] on input "Modal" at bounding box center [378, 138] width 7 height 7
checkbox input "true"
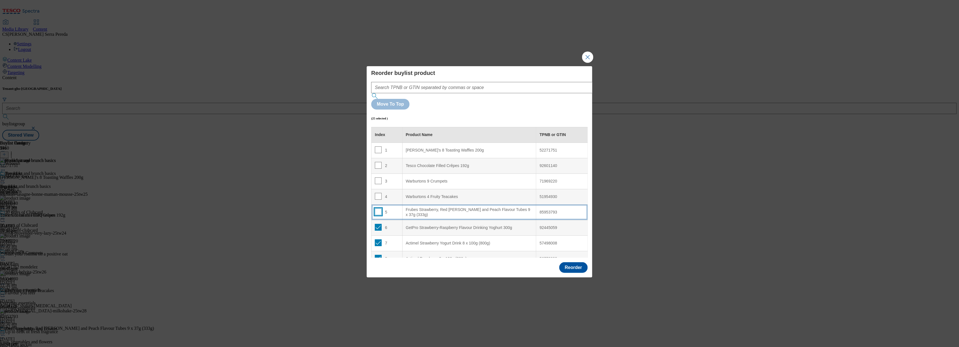
click at [377, 209] on input "Modal" at bounding box center [378, 212] width 7 height 7
checkbox input "true"
click at [377, 193] on input "Modal" at bounding box center [378, 196] width 7 height 7
checkbox input "true"
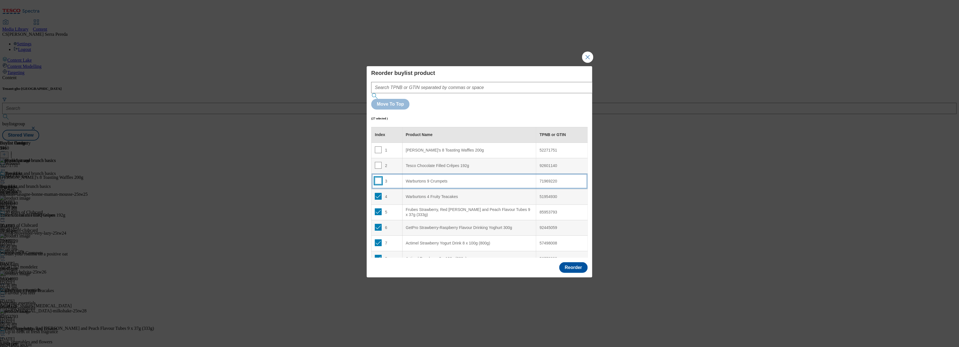
click at [377, 178] on input "Modal" at bounding box center [378, 181] width 7 height 7
checkbox input "true"
click at [377, 162] on input "Modal" at bounding box center [378, 165] width 7 height 7
checkbox input "true"
click at [377, 147] on input "Modal" at bounding box center [378, 150] width 7 height 7
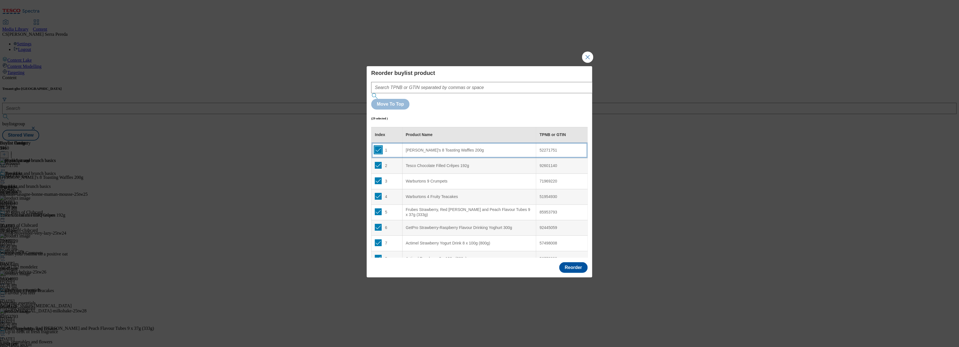
checkbox input "true"
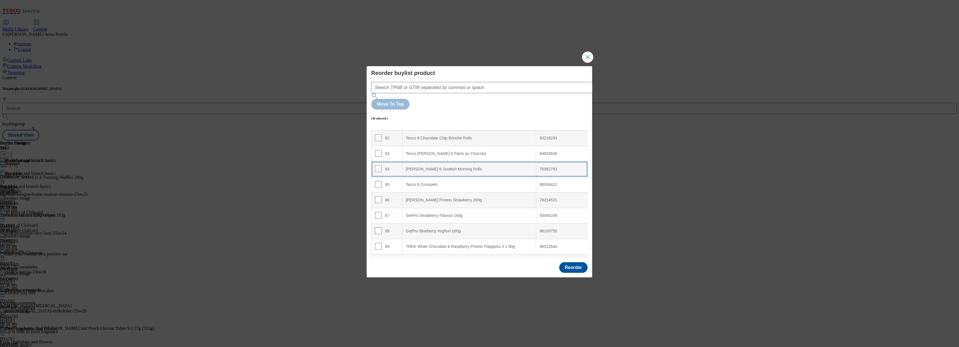
click at [442, 162] on Rolls "[PERSON_NAME] 6 Scottish Morning Rolls" at bounding box center [469, 170] width 134 height 16
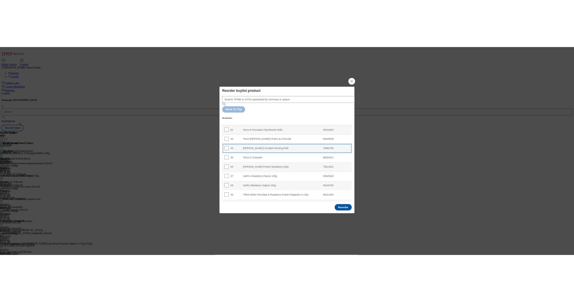
scroll to position [493, 0]
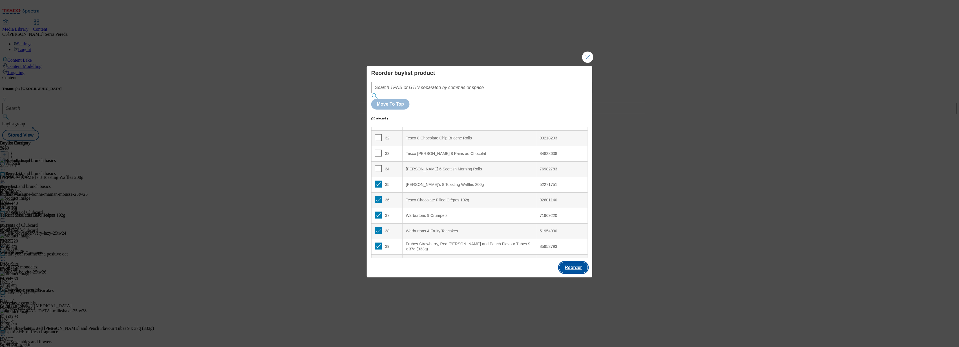
click at [571, 263] on button "Reorder" at bounding box center [573, 268] width 28 height 11
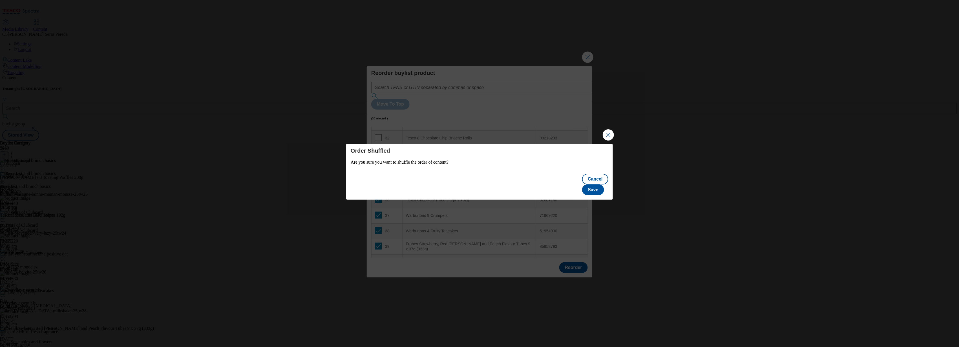
click at [595, 178] on div "Cancel Save" at bounding box center [479, 185] width 267 height 29
click at [595, 185] on button "Save" at bounding box center [593, 190] width 22 height 11
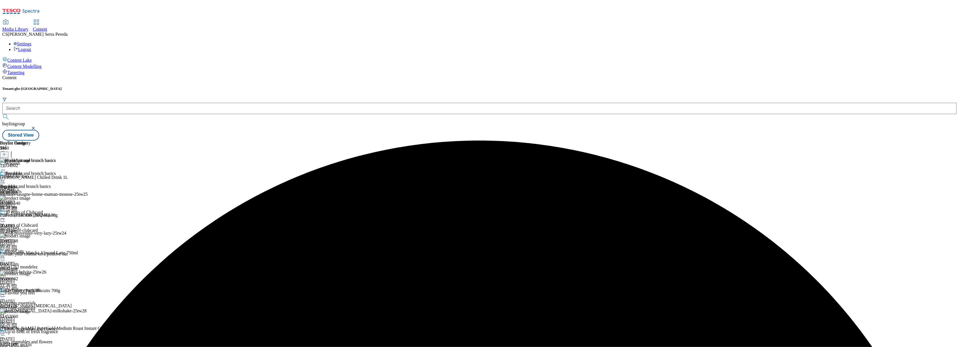
click at [6, 177] on icon at bounding box center [3, 180] width 6 height 6
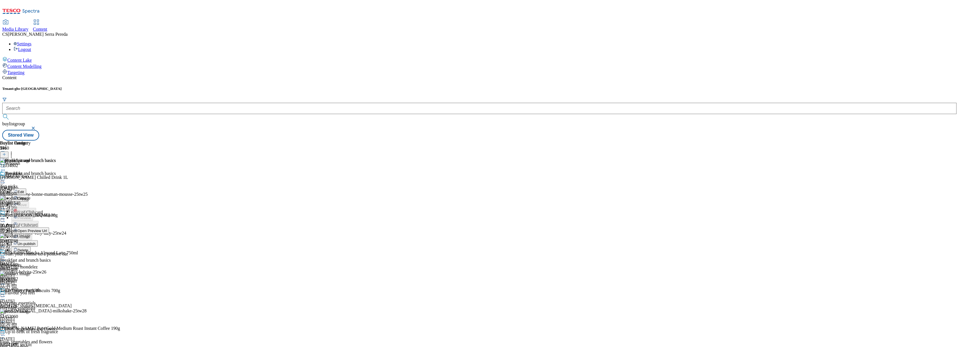
click at [26, 189] on button "Edit" at bounding box center [18, 192] width 15 height 6
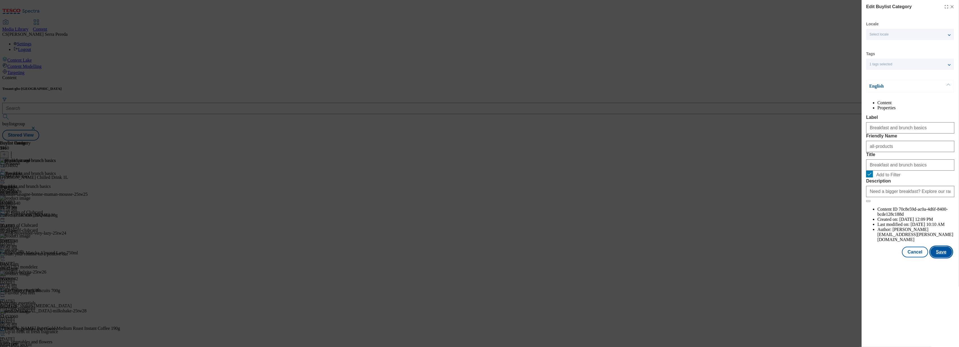
click at [946, 258] on button "Save" at bounding box center [942, 252] width 22 height 11
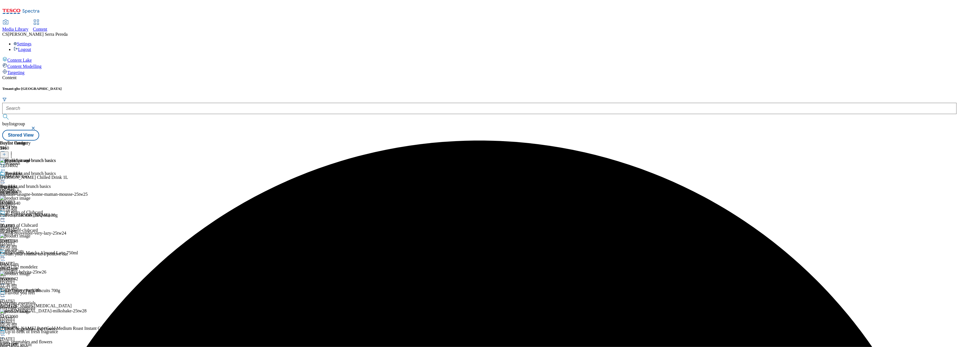
click at [56, 177] on div at bounding box center [28, 180] width 56 height 7
click at [33, 215] on button "Preview" at bounding box center [22, 218] width 22 height 6
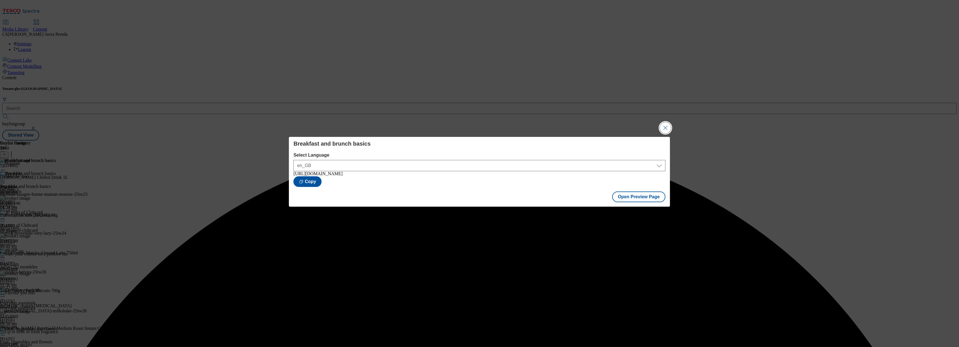
click at [668, 125] on button "Close Modal" at bounding box center [665, 127] width 11 height 11
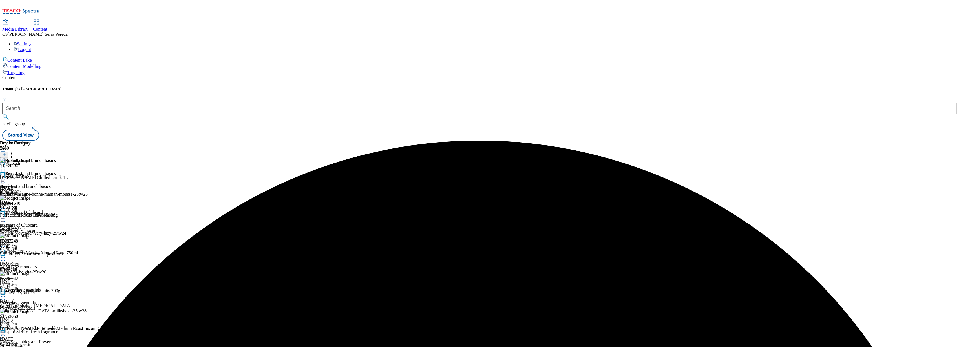
click at [56, 177] on div at bounding box center [28, 180] width 56 height 7
click at [30, 235] on span "Publish" at bounding box center [23, 237] width 12 height 4
